Goal: Check status

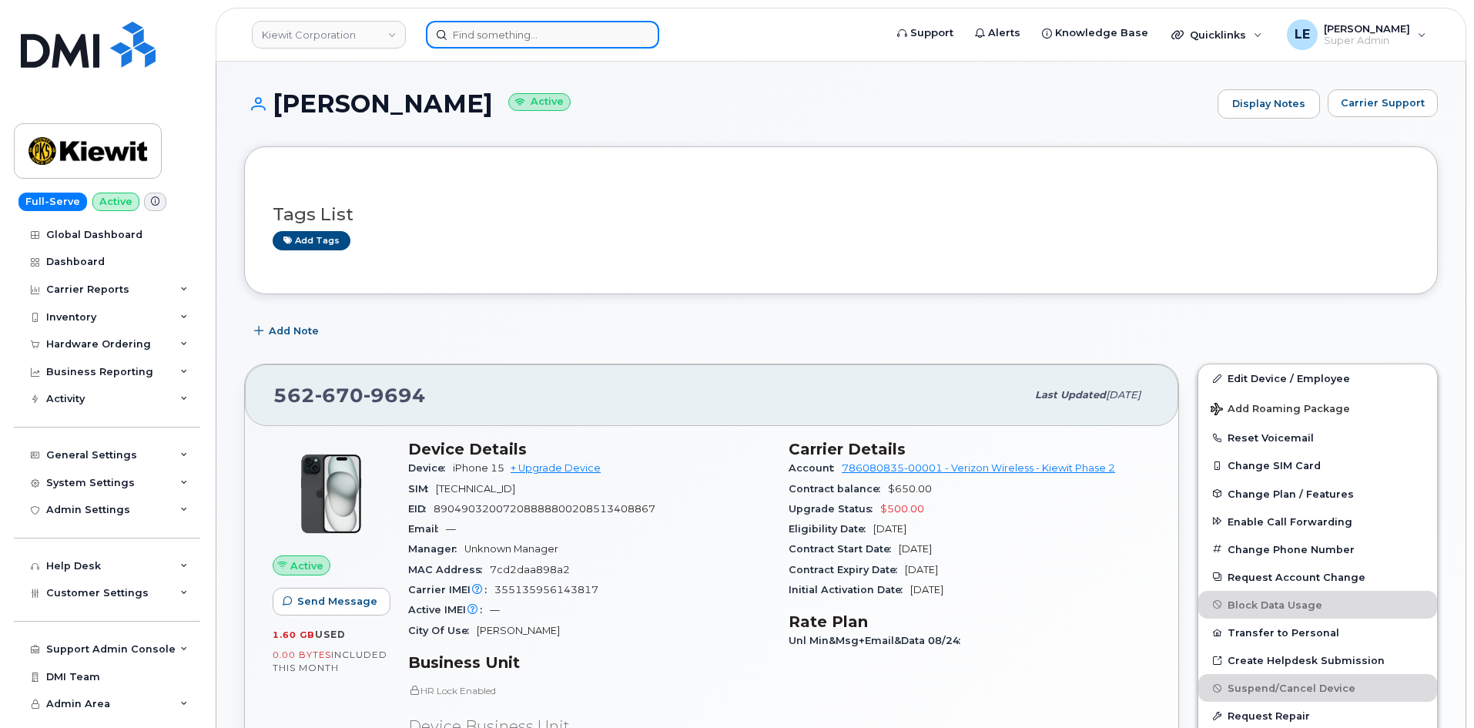
click at [474, 32] on input at bounding box center [542, 35] width 233 height 28
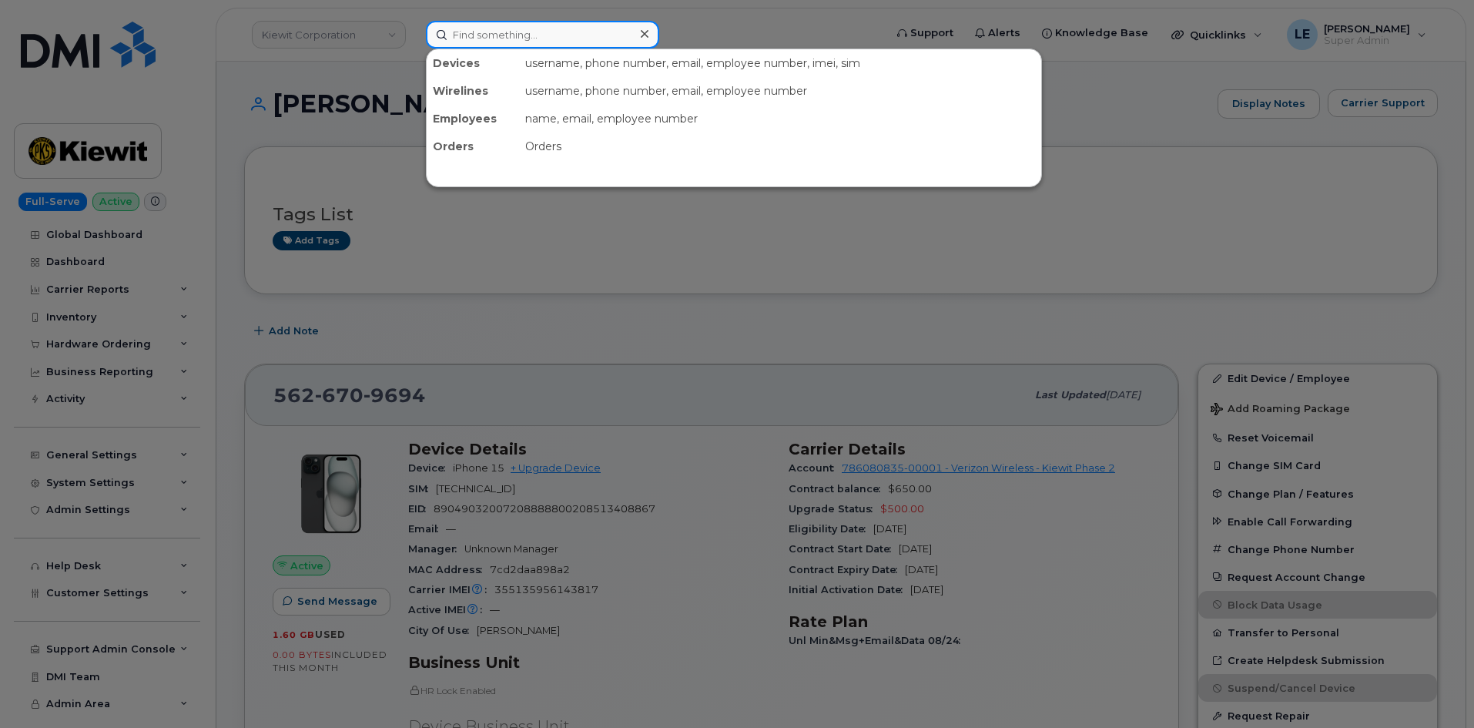
paste input "DAVID.CROUT@TICUS.COM"
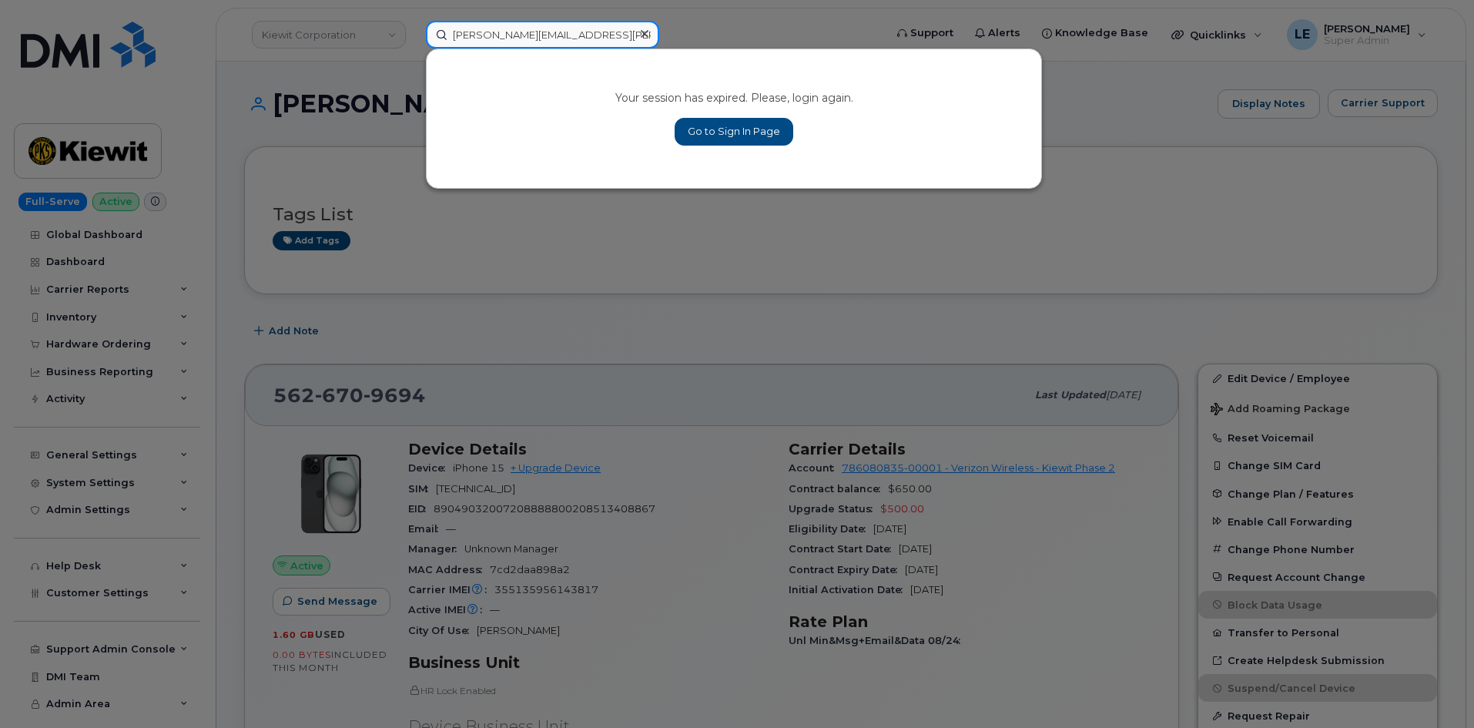
type input "DAVID.CROUT@TICUS.COM"
click at [696, 125] on link "Go to Sign In Page" at bounding box center [734, 132] width 119 height 28
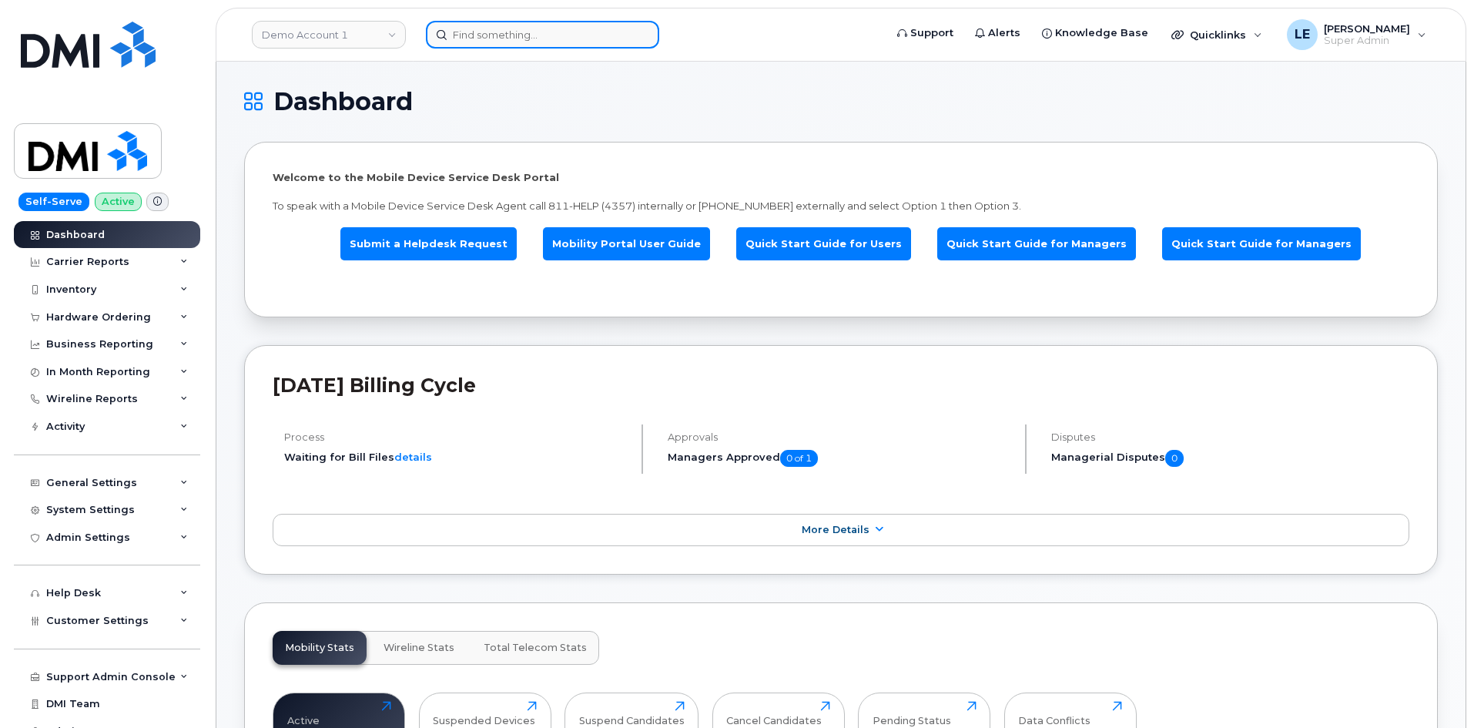
click at [484, 39] on input at bounding box center [542, 35] width 233 height 28
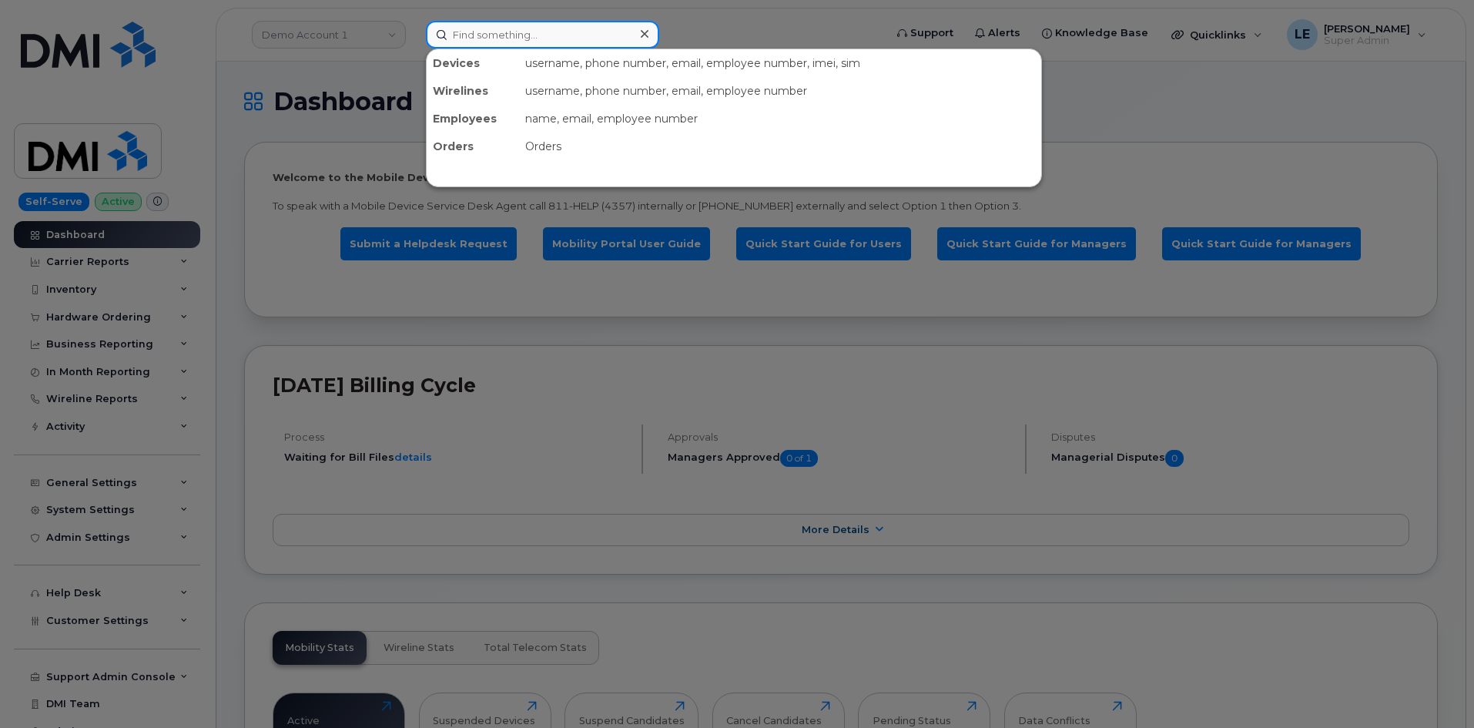
paste input "[PERSON_NAME][EMAIL_ADDRESS][PERSON_NAME][DOMAIN_NAME]"
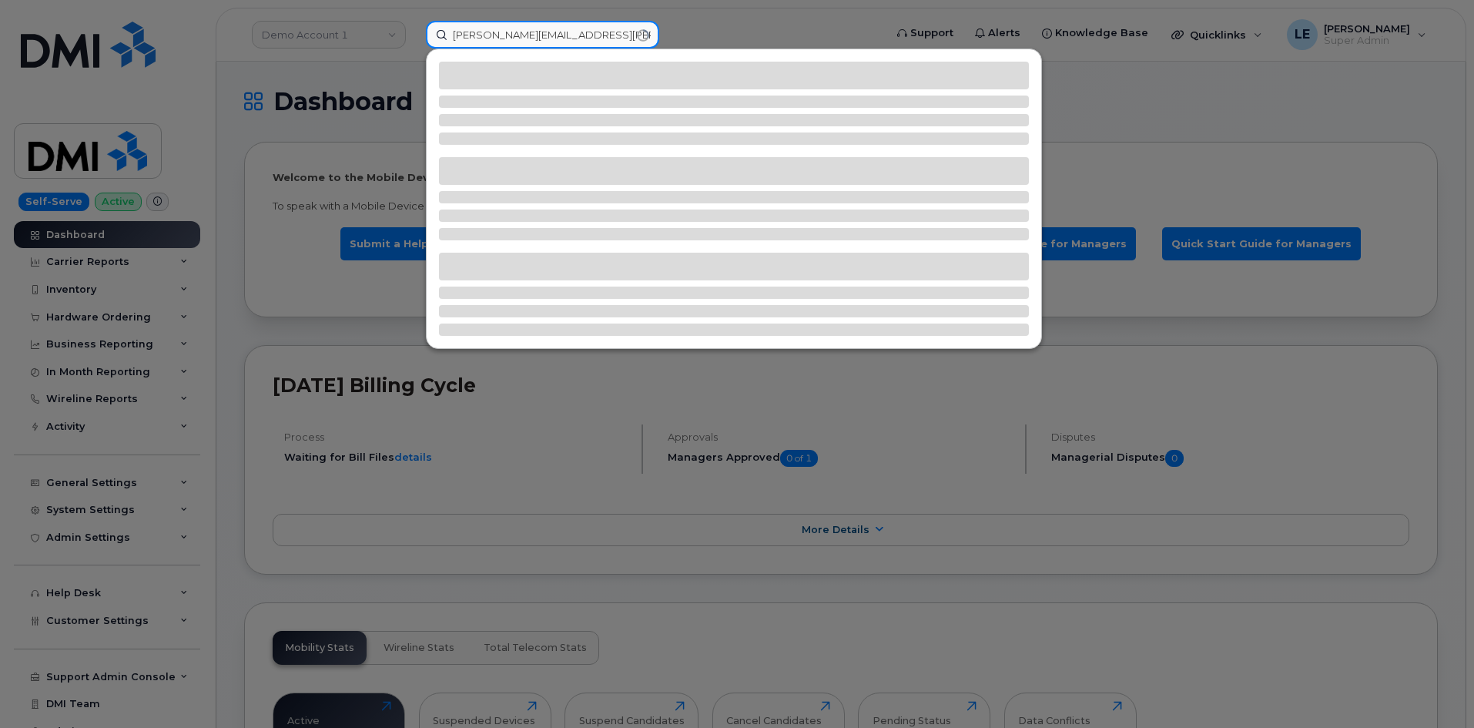
type input "[PERSON_NAME][EMAIL_ADDRESS][PERSON_NAME][DOMAIN_NAME]"
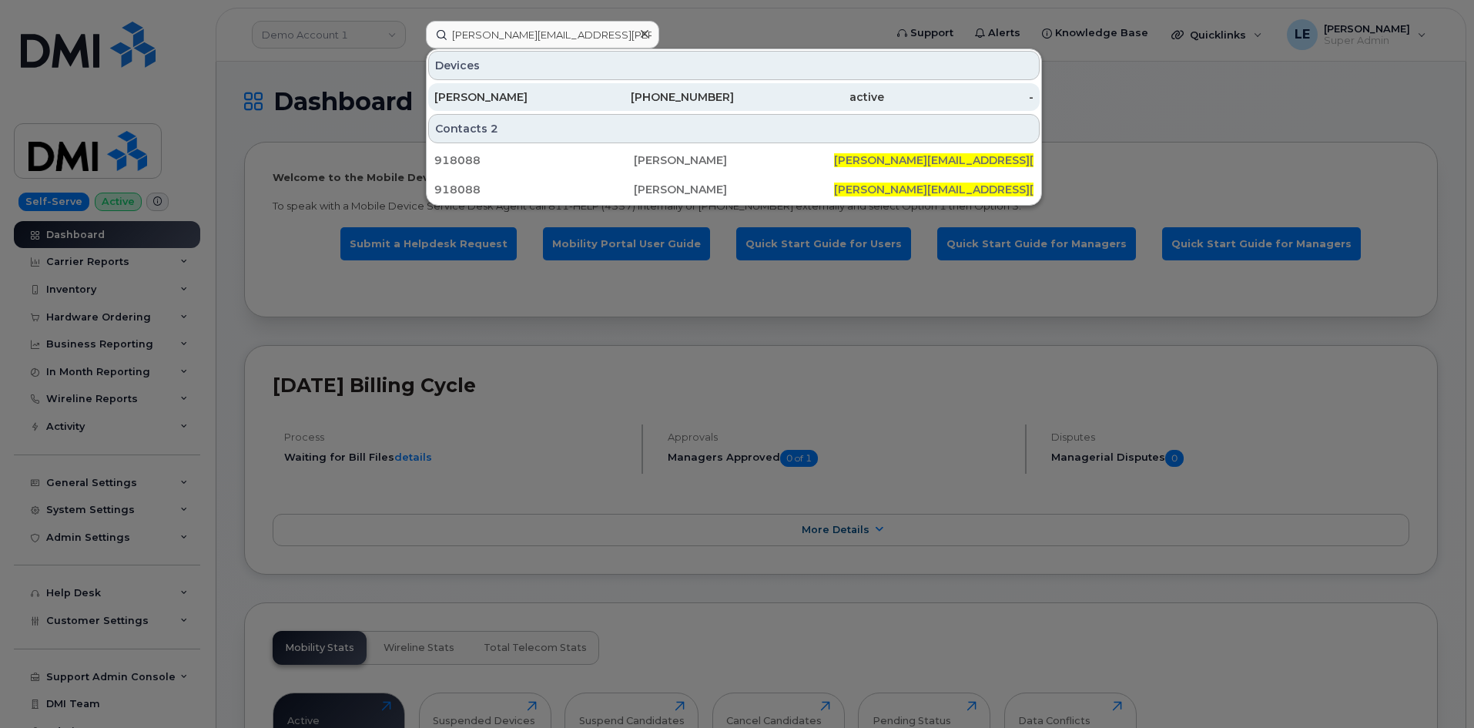
click at [661, 89] on div "361-563-9252" at bounding box center [660, 97] width 150 height 28
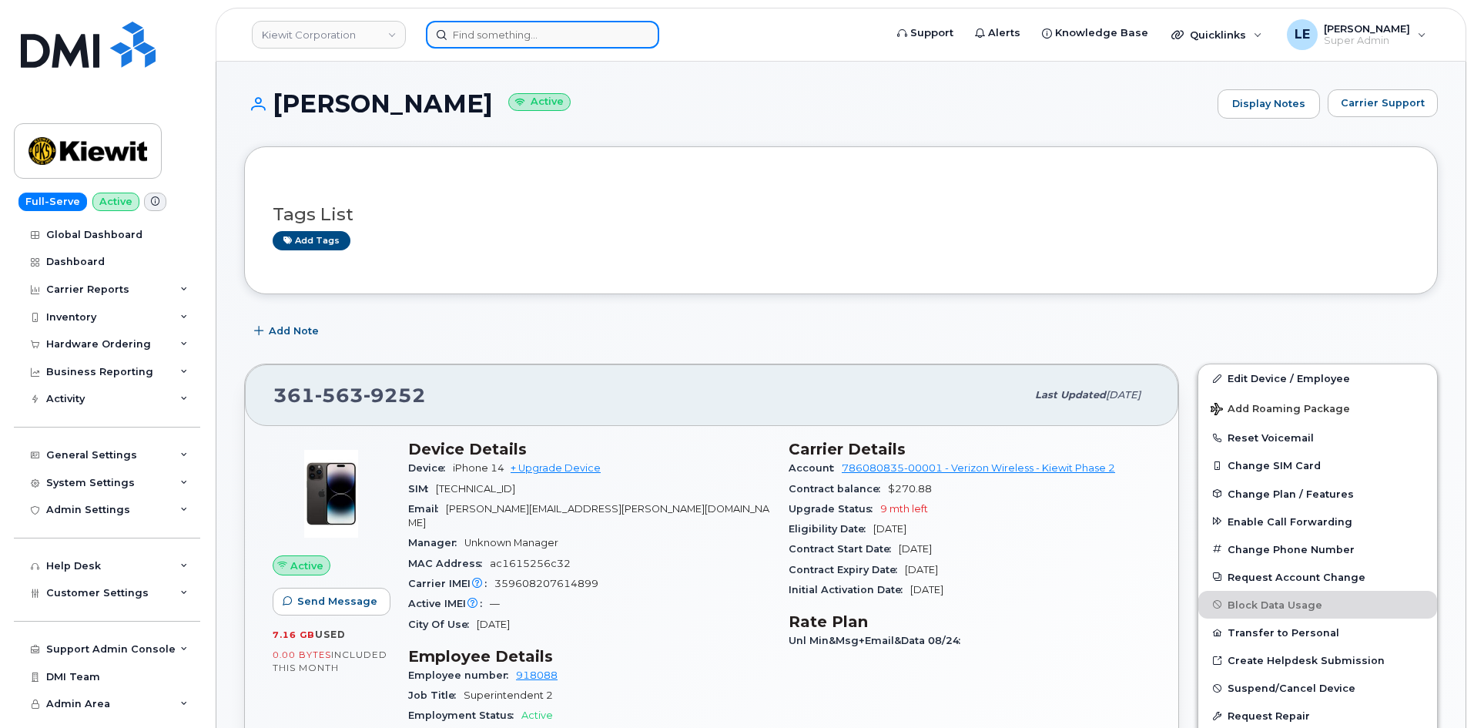
click at [503, 28] on input at bounding box center [542, 35] width 233 height 28
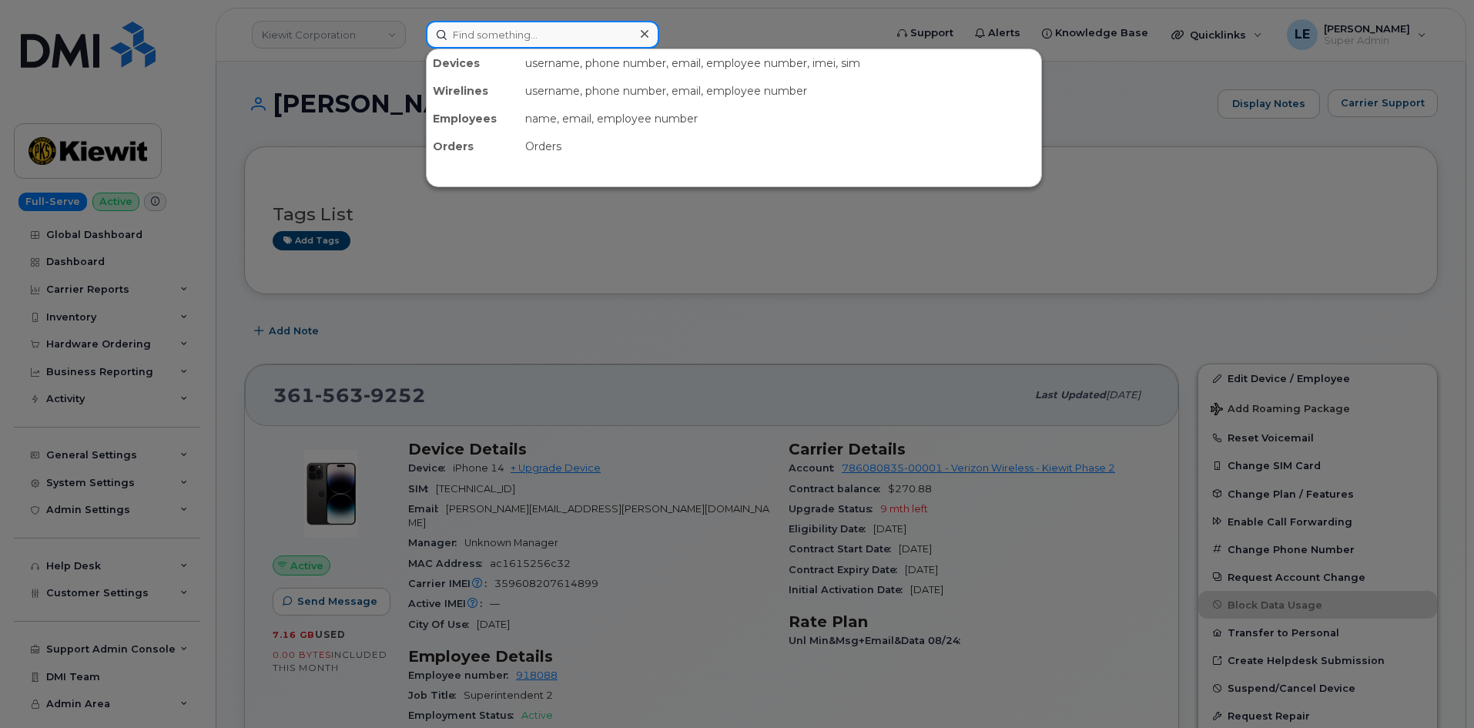
paste input "MILLAD.NADERI@KIEWIT.COM"
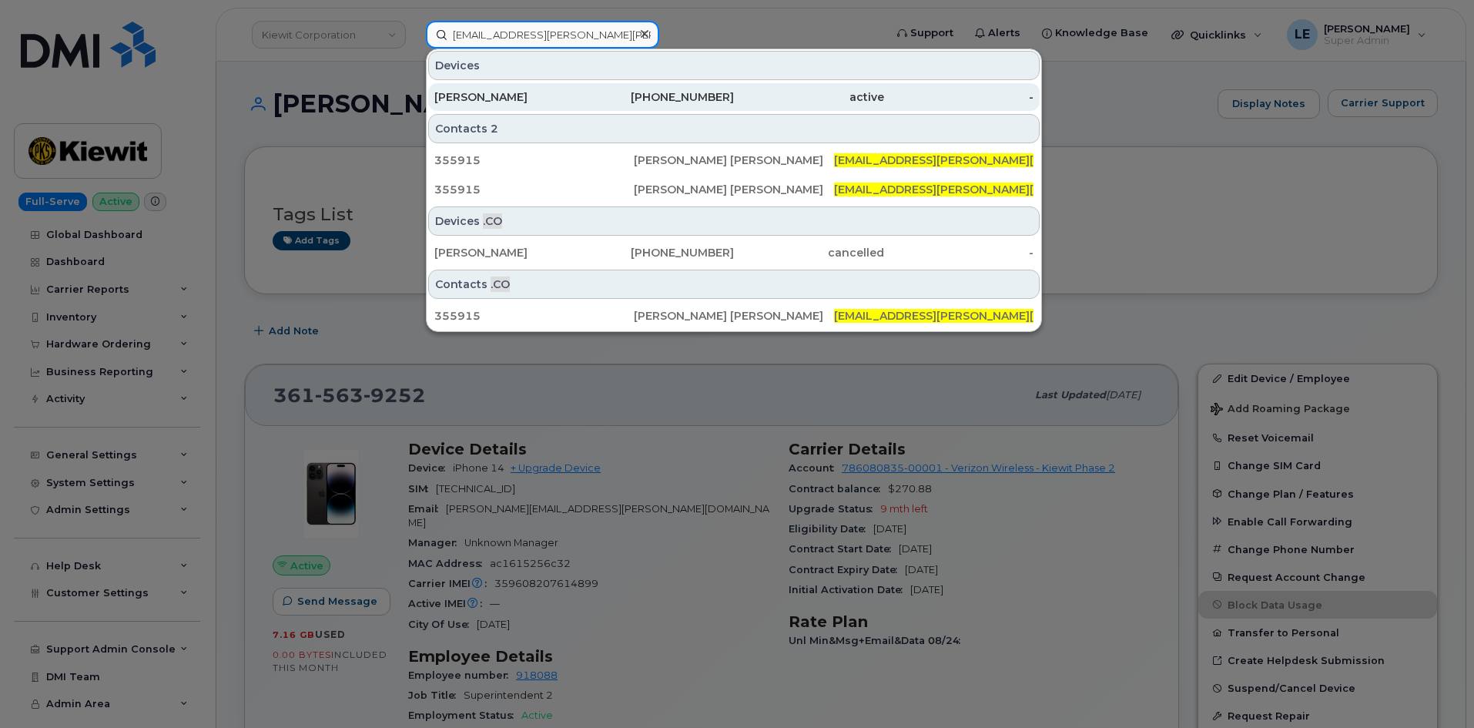
type input "MILLAD.NADERI@KIEWIT.COM"
click at [577, 95] on div "Mohammed Naderi" at bounding box center [509, 96] width 150 height 15
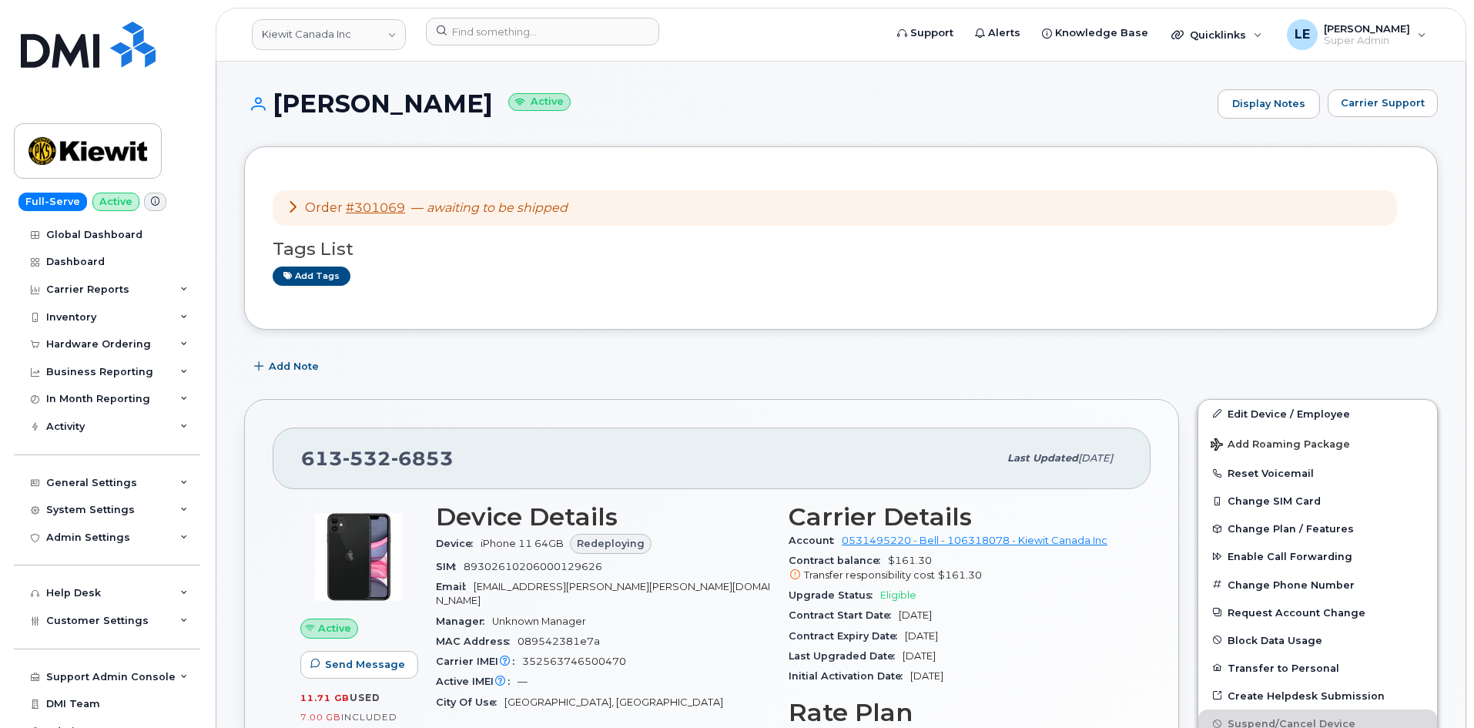
click at [514, 206] on em "awaiting to be shipped" at bounding box center [497, 207] width 141 height 15
click at [390, 210] on link "#301069" at bounding box center [375, 207] width 59 height 15
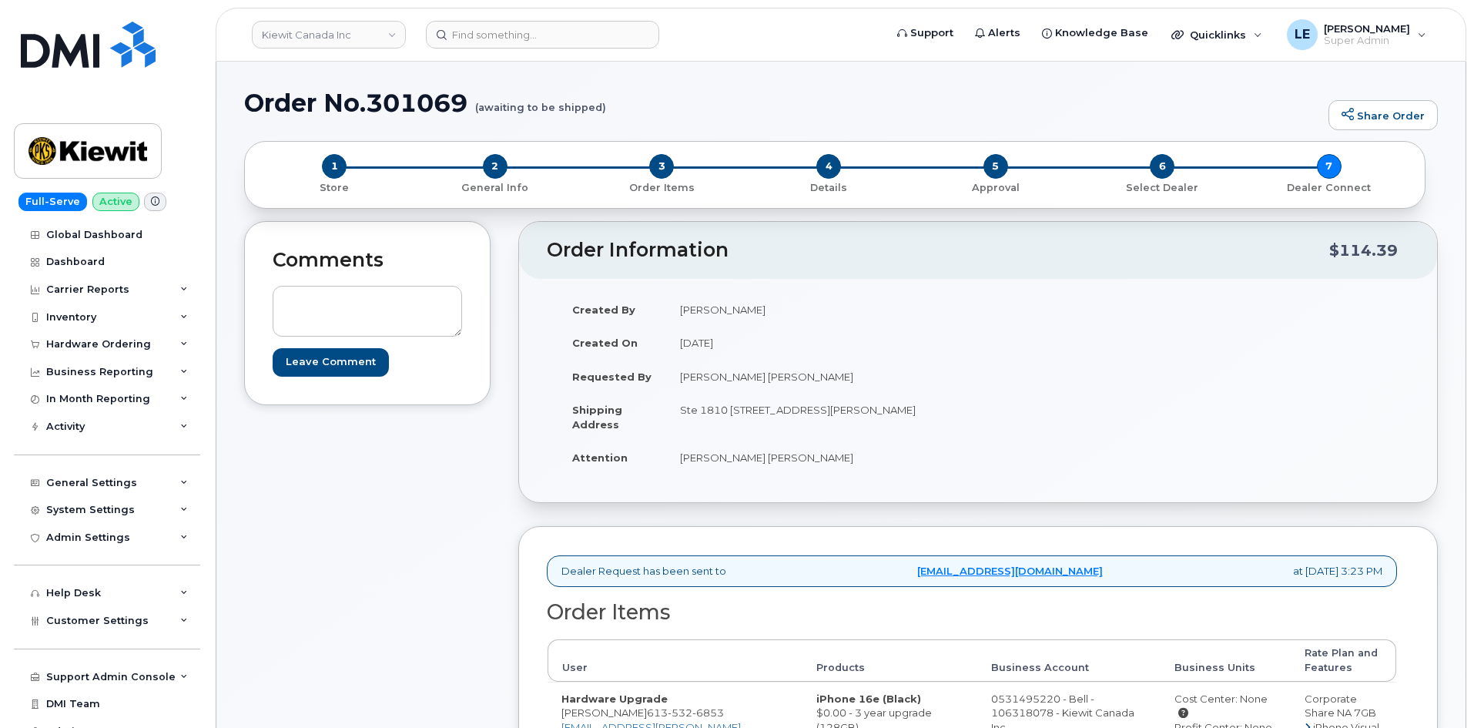
click at [286, 112] on h1 "Order No.301069 (awaiting to be shipped)" at bounding box center [782, 102] width 1077 height 27
click at [337, 166] on span "1" at bounding box center [334, 166] width 25 height 25
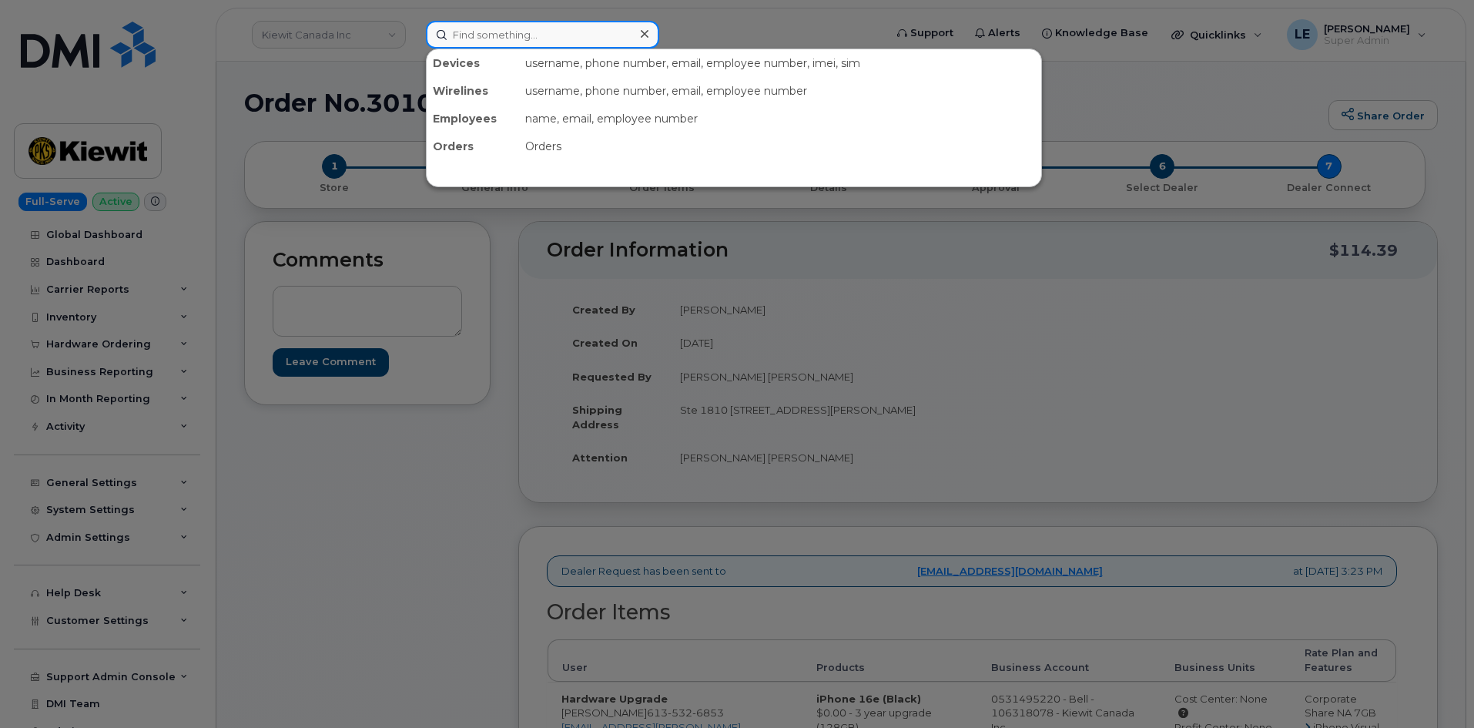
click at [491, 47] on input at bounding box center [542, 35] width 233 height 28
paste input "[EMAIL_ADDRESS][PERSON_NAME][PERSON_NAME][DOMAIN_NAME]"
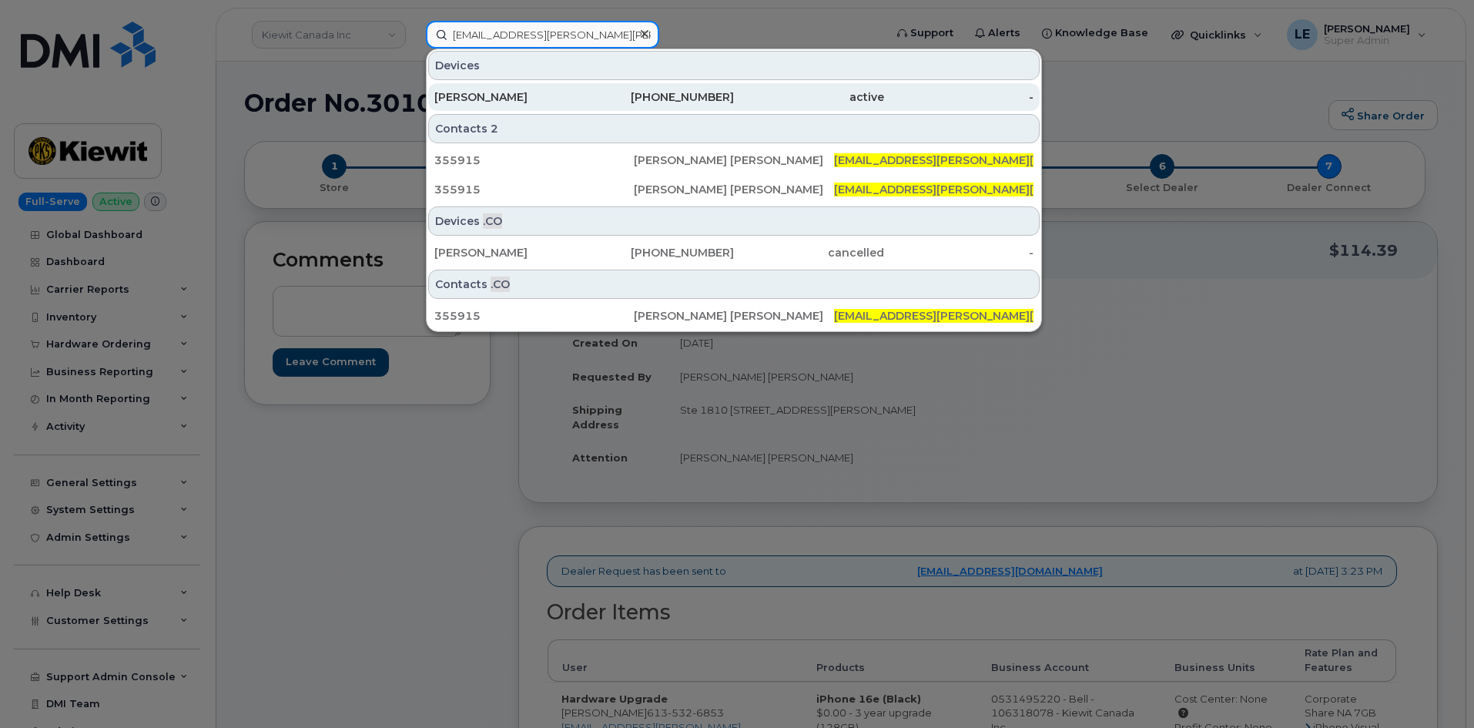
type input "[EMAIL_ADDRESS][PERSON_NAME][PERSON_NAME][DOMAIN_NAME]"
click at [545, 92] on div "[PERSON_NAME]" at bounding box center [509, 96] width 150 height 15
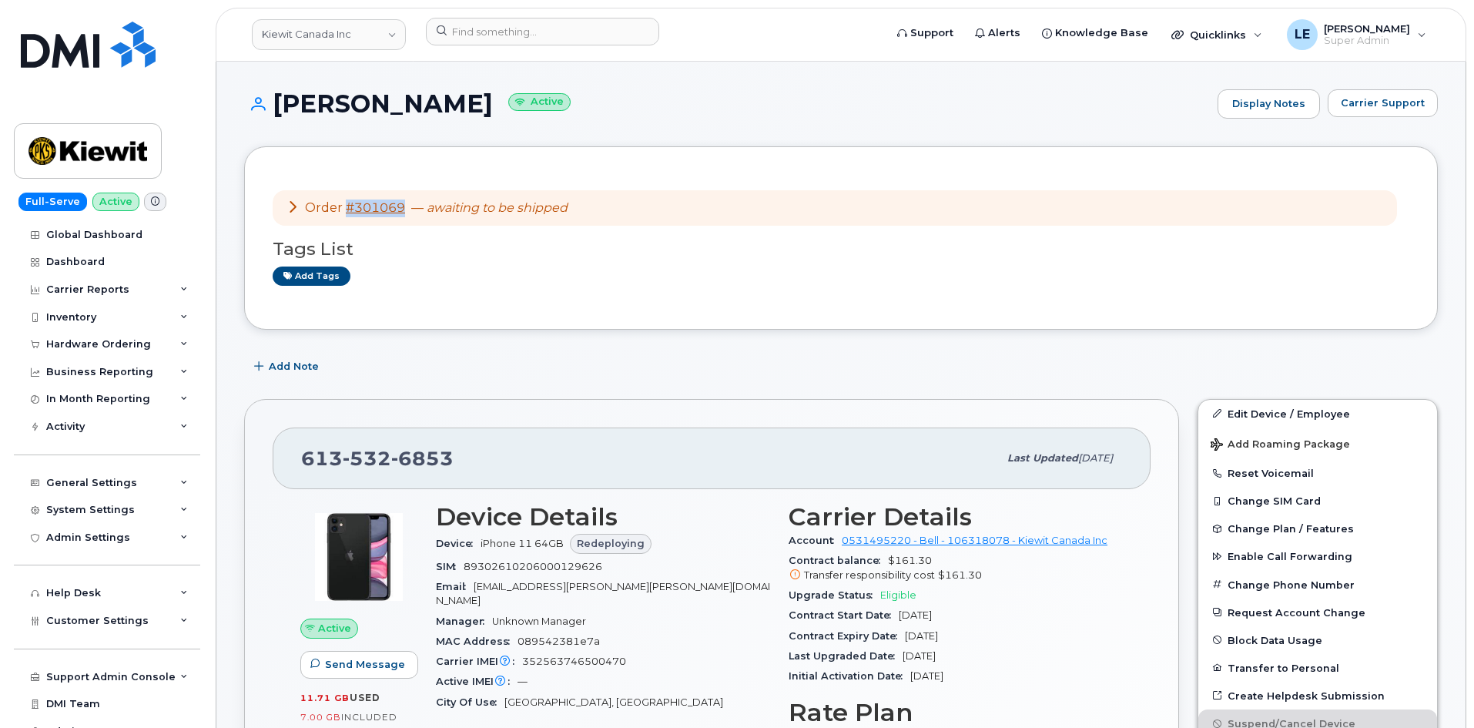
copy link "#301069"
drag, startPoint x: 340, startPoint y: 209, endPoint x: 421, endPoint y: 257, distance: 93.7
click at [421, 257] on div "Order #301069 — awaiting to be shipped Tags List Add tags" at bounding box center [841, 238] width 1137 height 126
click at [431, 260] on div "Tags List Add tags" at bounding box center [841, 255] width 1137 height 59
click at [625, 303] on div "Order #301069 — awaiting to be shipped Tags List Add tags" at bounding box center [841, 237] width 1194 height 183
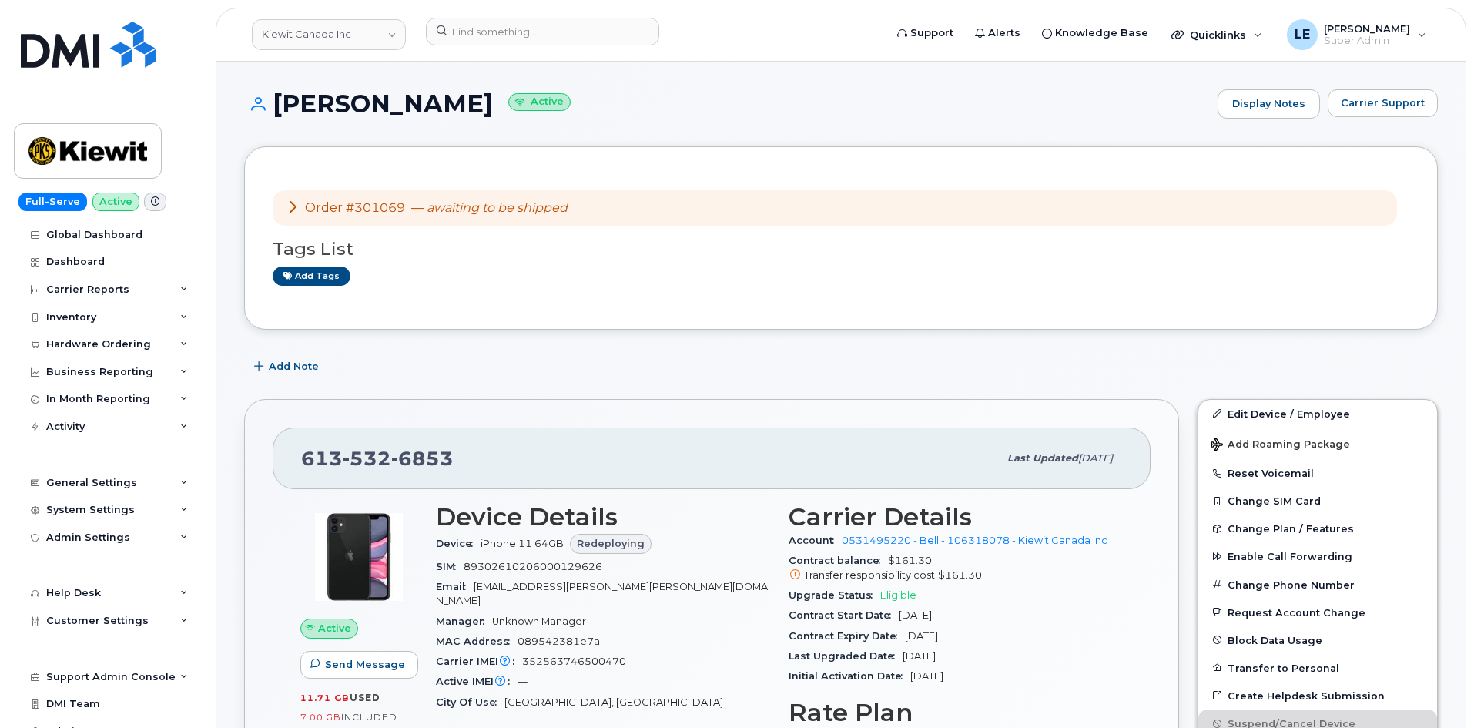
click at [491, 210] on em "awaiting to be shipped" at bounding box center [497, 207] width 141 height 15
click at [374, 206] on link "#301069" at bounding box center [375, 207] width 59 height 15
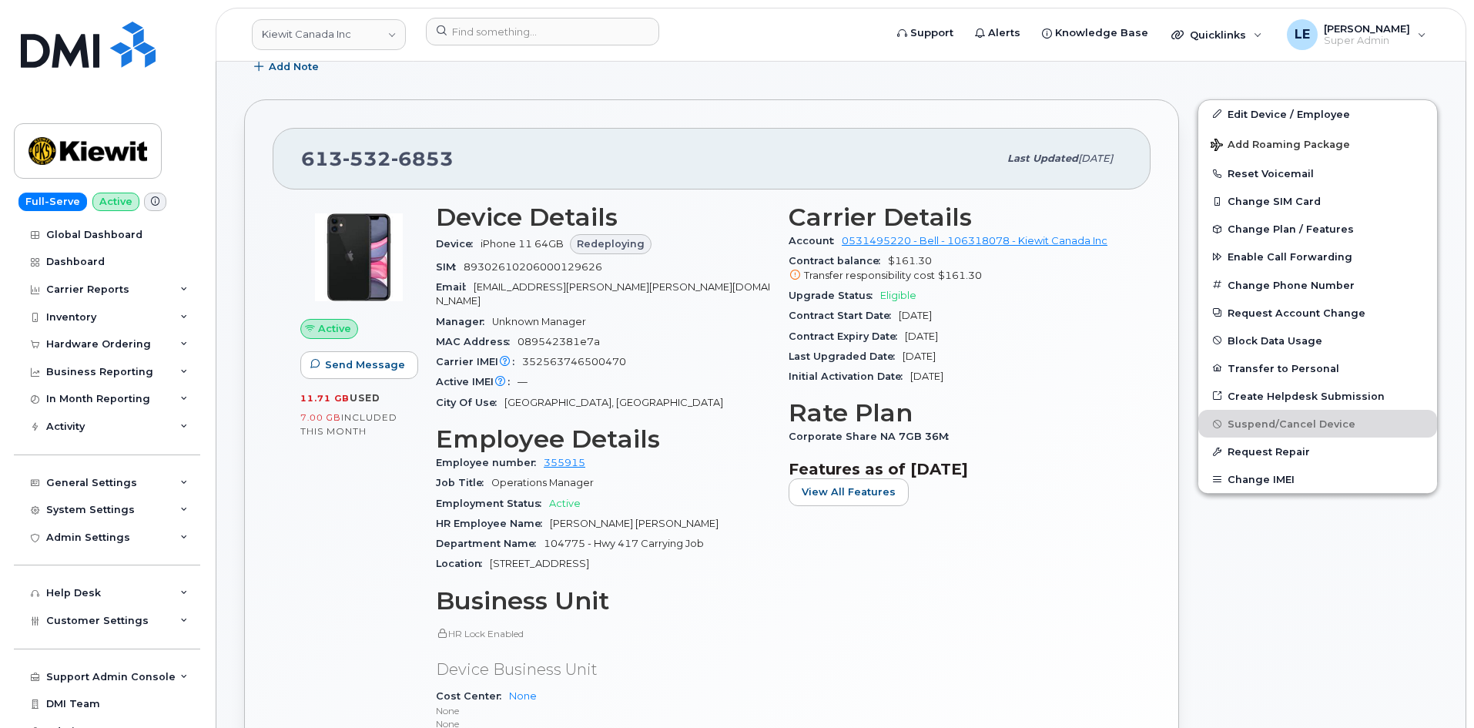
scroll to position [308, 0]
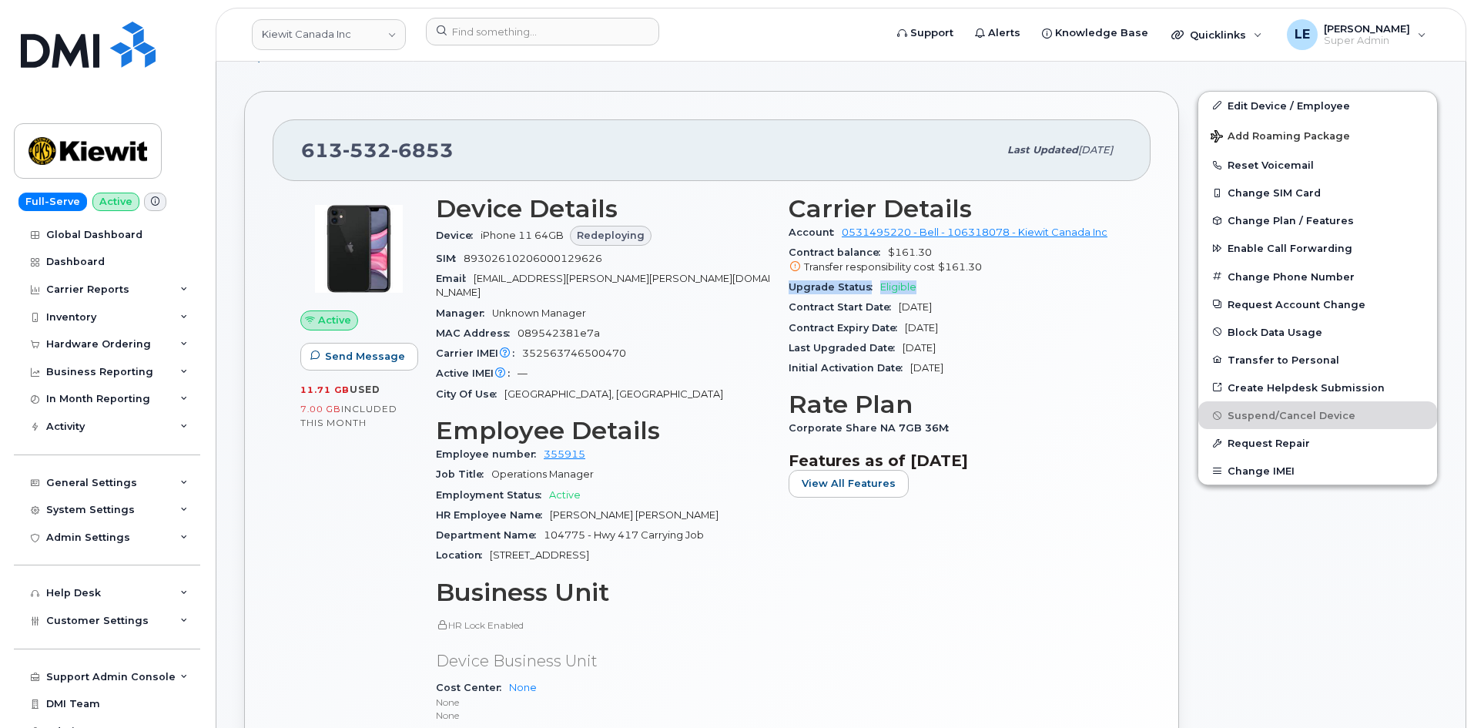
drag, startPoint x: 789, startPoint y: 290, endPoint x: 919, endPoint y: 288, distance: 129.4
click at [919, 288] on div "Upgrade Status Eligible" at bounding box center [956, 287] width 334 height 20
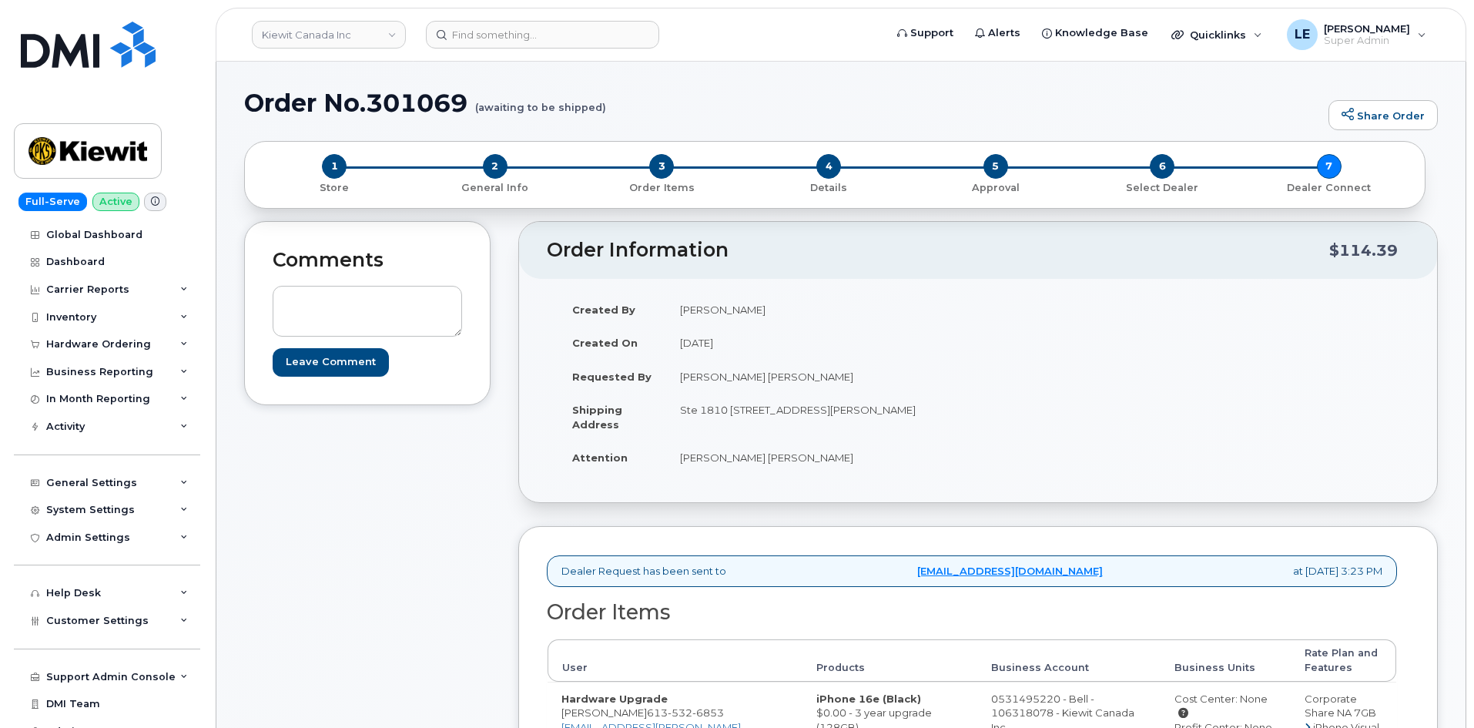
click at [527, 109] on small "(awaiting to be shipped)" at bounding box center [540, 101] width 131 height 24
click at [352, 113] on h1 "Order No.301069 (awaiting to be shipped)" at bounding box center [782, 102] width 1077 height 27
